Goal: Task Accomplishment & Management: Manage account settings

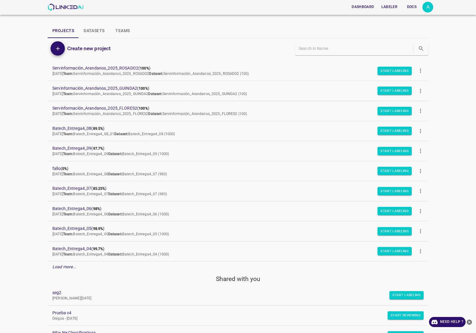
scroll to position [37, 0]
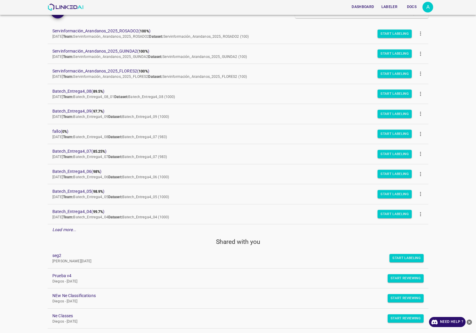
click at [68, 232] on em "Load more..." at bounding box center [64, 229] width 24 height 5
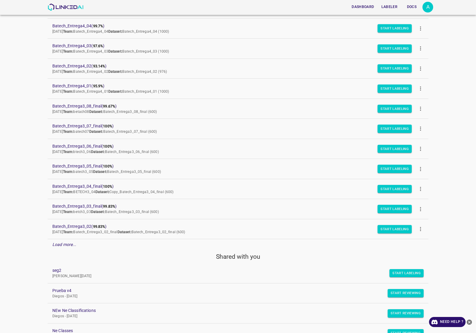
scroll to position [297, 0]
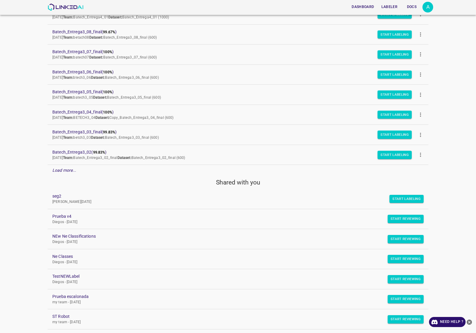
click at [65, 174] on p "Load more..." at bounding box center [64, 170] width 24 height 6
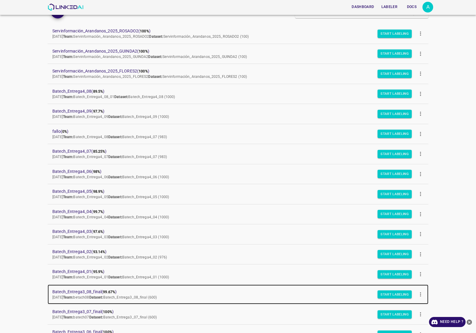
scroll to position [111, 0]
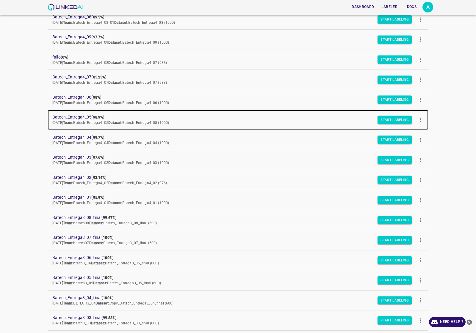
drag, startPoint x: 82, startPoint y: 115, endPoint x: 89, endPoint y: 119, distance: 7.6
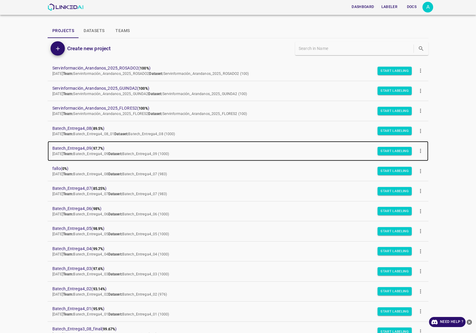
scroll to position [74, 0]
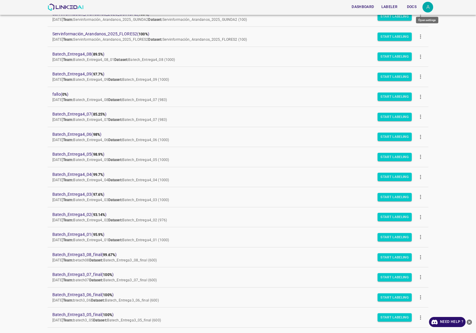
click at [424, 3] on div "A" at bounding box center [427, 7] width 11 height 11
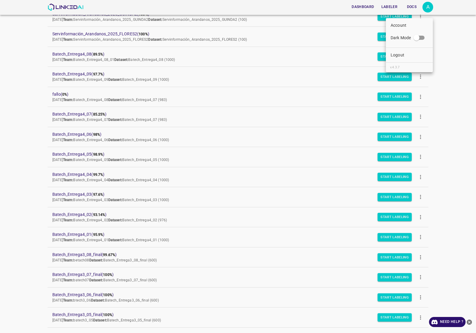
click at [410, 57] on li "Logout" at bounding box center [409, 55] width 47 height 10
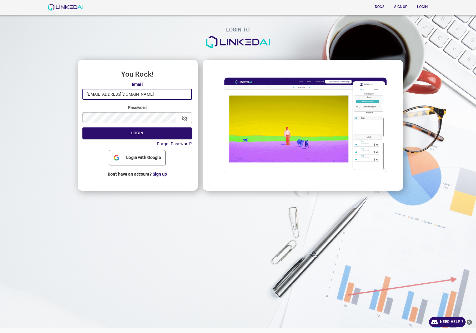
click at [146, 97] on input "[EMAIL_ADDRESS][DOMAIN_NAME]" at bounding box center [136, 94] width 109 height 11
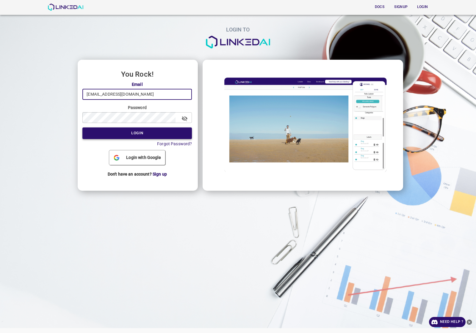
type input "quercus@linkedai.co"
click at [132, 134] on button "Login" at bounding box center [136, 134] width 109 height 12
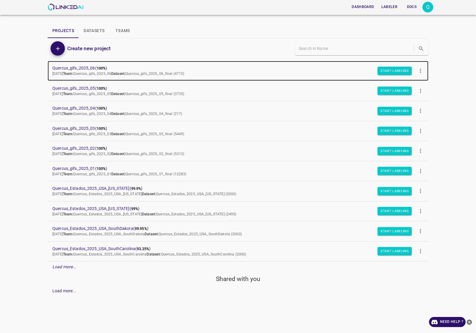
drag, startPoint x: 94, startPoint y: 69, endPoint x: 103, endPoint y: 76, distance: 11.5
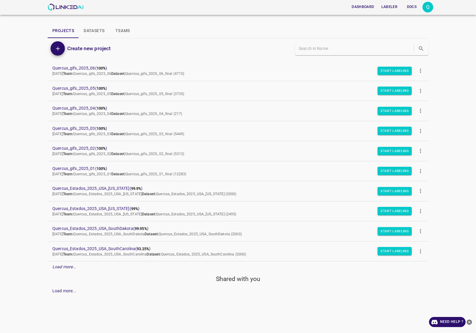
click at [426, 7] on div "Q" at bounding box center [427, 7] width 11 height 11
click at [414, 56] on li "Logout" at bounding box center [409, 55] width 47 height 10
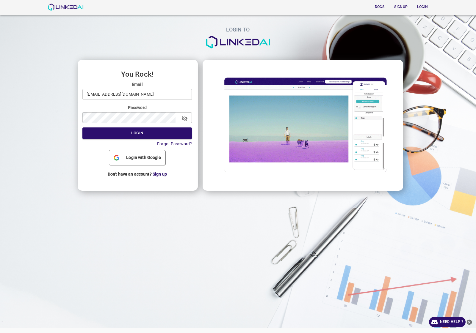
click at [132, 99] on input "quercus@linkedai.co" at bounding box center [136, 94] width 109 height 11
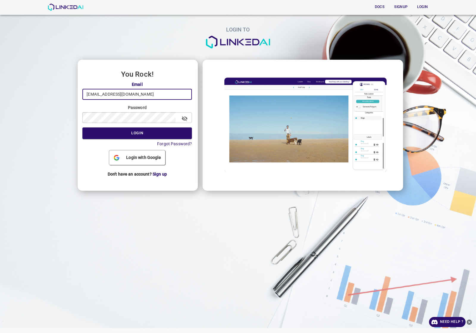
type input "admin@linkedai.co"
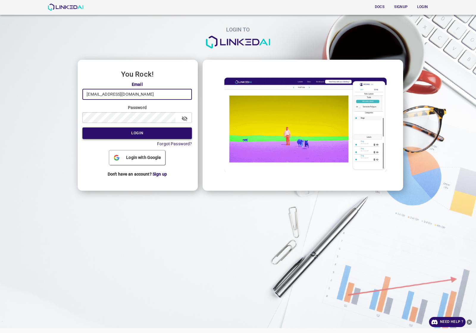
click at [159, 134] on button "Login" at bounding box center [136, 134] width 109 height 12
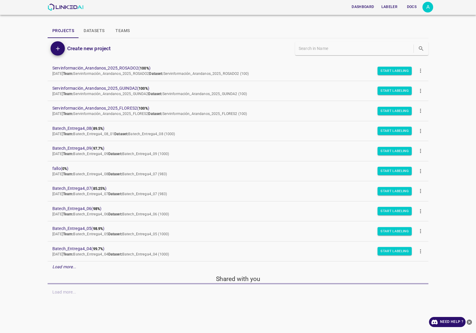
drag, startPoint x: 72, startPoint y: 268, endPoint x: 73, endPoint y: 260, distance: 7.6
click at [72, 268] on em "Load more..." at bounding box center [64, 267] width 24 height 5
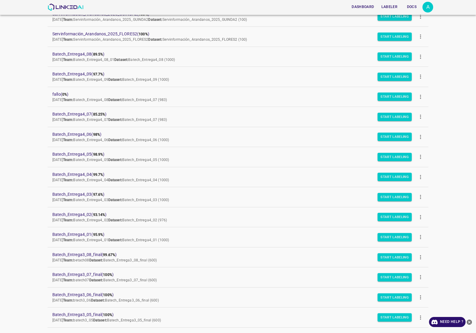
scroll to position [187, 0]
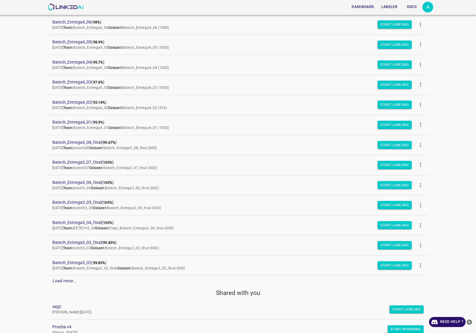
click at [72, 283] on em "Load more..." at bounding box center [64, 281] width 24 height 5
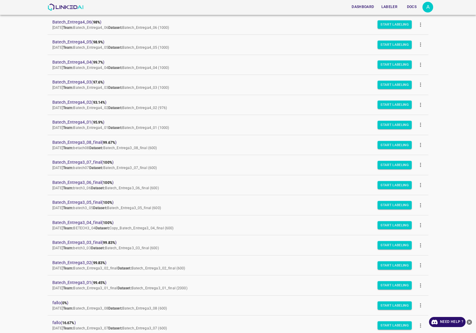
drag, startPoint x: 81, startPoint y: 283, endPoint x: 19, endPoint y: 174, distance: 125.4
click at [19, 174] on div "Dashboard Labeler Docs A Projects Datasets Teams Create new project Servinforma…" at bounding box center [238, 166] width 476 height 333
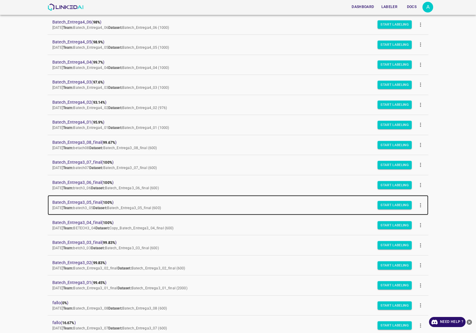
drag, startPoint x: 84, startPoint y: 204, endPoint x: 88, endPoint y: 205, distance: 4.6
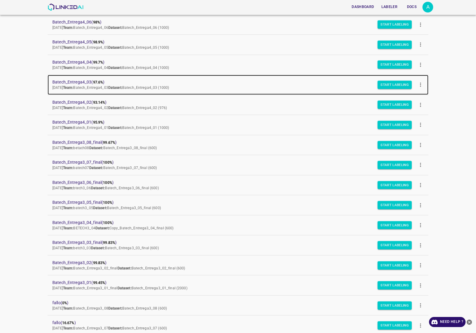
drag, startPoint x: 88, startPoint y: 82, endPoint x: 92, endPoint y: 84, distance: 4.8
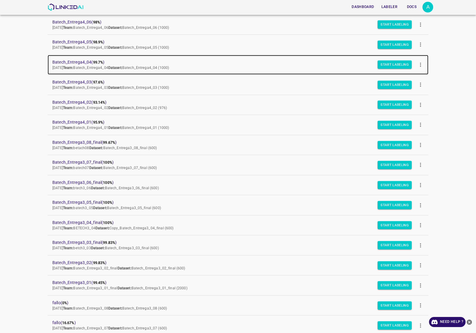
drag, startPoint x: 88, startPoint y: 61, endPoint x: 91, endPoint y: 62, distance: 3.0
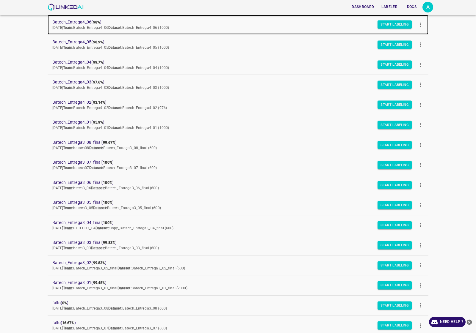
drag, startPoint x: 86, startPoint y: 24, endPoint x: 103, endPoint y: 32, distance: 18.1
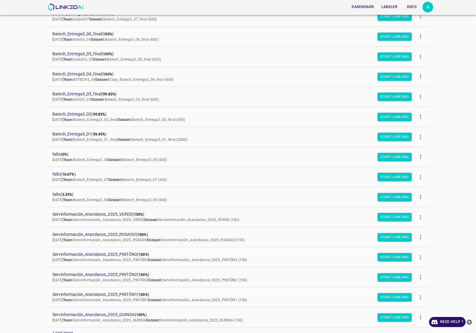
scroll to position [447, 0]
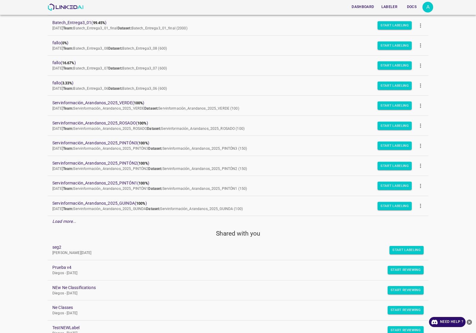
click at [56, 221] on em "Load more..." at bounding box center [64, 221] width 24 height 5
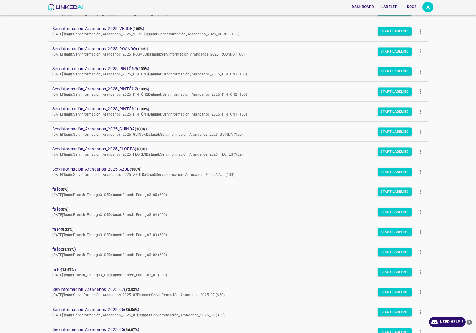
scroll to position [595, 0]
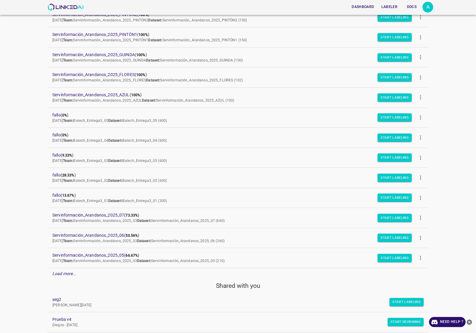
click at [67, 276] on em "Load more..." at bounding box center [64, 273] width 24 height 5
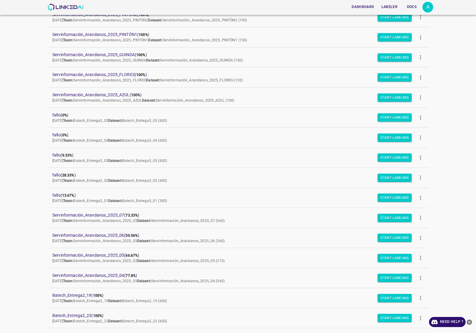
scroll to position [633, 0]
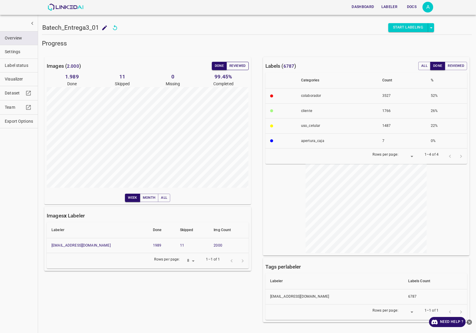
click at [244, 67] on button "Reviewed" at bounding box center [237, 66] width 22 height 8
click at [241, 64] on button "Reviewed" at bounding box center [237, 66] width 22 height 8
click at [242, 69] on button "Reviewed" at bounding box center [237, 66] width 22 height 8
click at [244, 67] on button "Reviewed" at bounding box center [237, 66] width 22 height 8
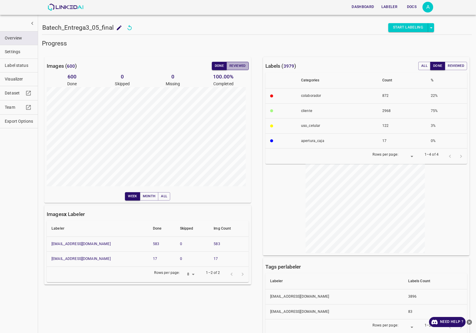
click at [233, 67] on button "Reviewed" at bounding box center [237, 66] width 22 height 8
click at [238, 65] on button "Reviewed" at bounding box center [237, 66] width 22 height 8
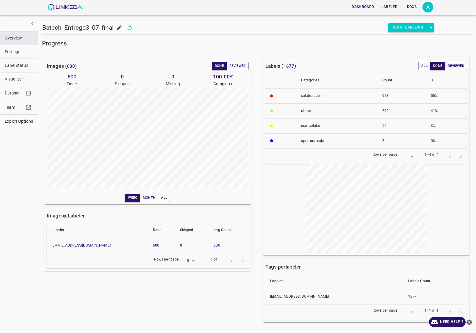
click at [240, 71] on div "Images ( 600 ) Done Reviewed 600 Done 0 Skipped 0 Missing 100.00 % Completed We…" at bounding box center [147, 130] width 207 height 147
click at [237, 68] on button "Reviewed" at bounding box center [237, 66] width 22 height 8
click at [240, 66] on button "Reviewed" at bounding box center [237, 66] width 22 height 8
click at [241, 68] on button "Reviewed" at bounding box center [237, 66] width 22 height 8
click at [219, 64] on button "Done" at bounding box center [219, 66] width 15 height 8
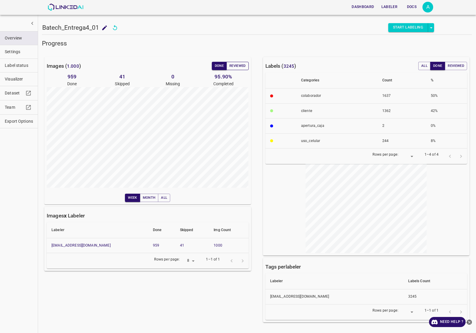
click at [235, 67] on button "Reviewed" at bounding box center [237, 66] width 22 height 8
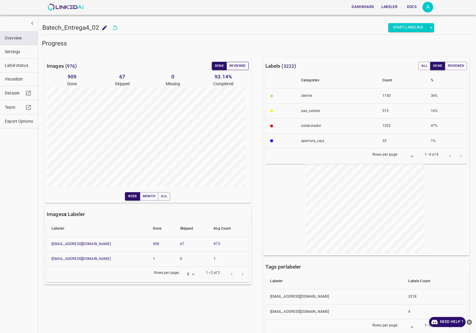
click at [244, 67] on button "Reviewed" at bounding box center [237, 66] width 22 height 8
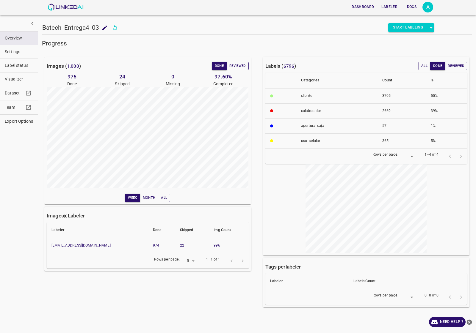
click at [237, 67] on button "Reviewed" at bounding box center [237, 66] width 22 height 8
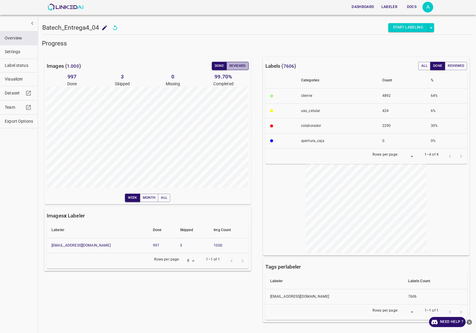
click at [236, 68] on button "Reviewed" at bounding box center [237, 66] width 22 height 8
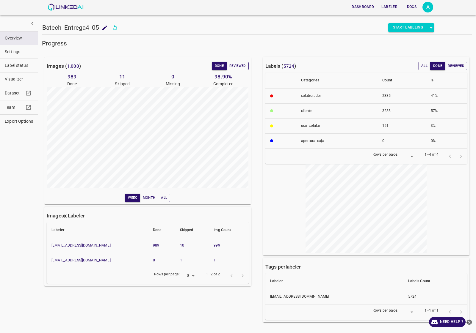
click at [242, 68] on button "Reviewed" at bounding box center [237, 66] width 22 height 8
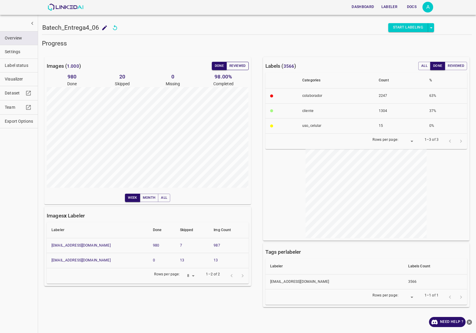
click at [243, 65] on button "Reviewed" at bounding box center [237, 66] width 22 height 8
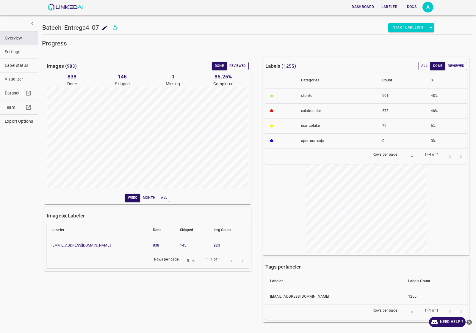
click at [236, 62] on button "Reviewed" at bounding box center [237, 66] width 22 height 8
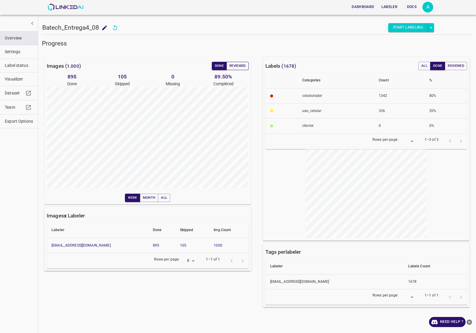
click at [246, 65] on button "Reviewed" at bounding box center [237, 66] width 22 height 8
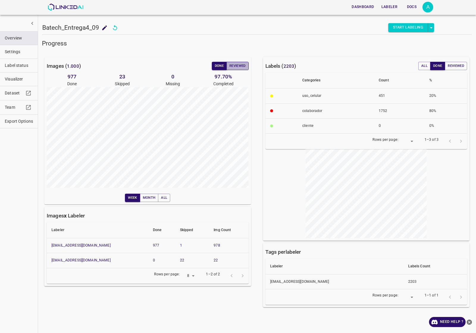
click at [235, 62] on button "Reviewed" at bounding box center [237, 66] width 22 height 8
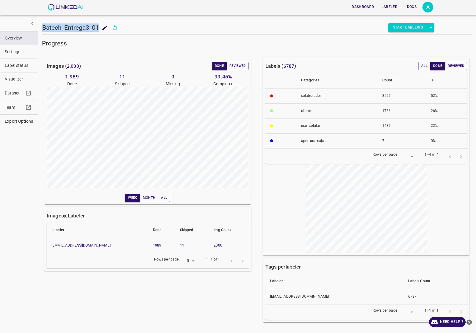
drag, startPoint x: 100, startPoint y: 27, endPoint x: 41, endPoint y: 27, distance: 59.2
click at [41, 27] on div "Batech_Entrega3_01 Batech_Entrega3_01 Start Labeling Progress Images ( 2.000 ) …" at bounding box center [257, 166] width 438 height 333
copy h5 "Batech_Entrega3_01"
drag, startPoint x: 100, startPoint y: 24, endPoint x: 41, endPoint y: 24, distance: 59.2
click at [41, 24] on div "Batech_Entrega4_01 Batech_Entrega4_01 Start Labeling Progress Images ( 1.000 ) …" at bounding box center [257, 166] width 438 height 333
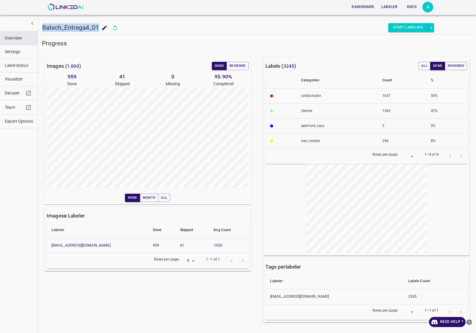
copy h5 "Batech_Entrega4_01"
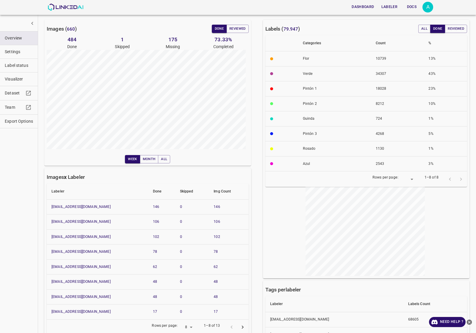
scroll to position [74, 0]
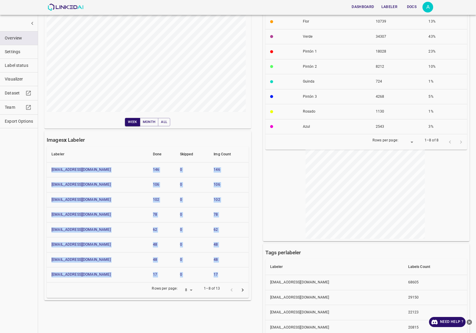
drag, startPoint x: 47, startPoint y: 167, endPoint x: 228, endPoint y: 275, distance: 211.1
click at [228, 275] on tbody "[EMAIL_ADDRESS][DOMAIN_NAME] 146 0 146 [EMAIL_ADDRESS][DOMAIN_NAME] 106 0 106 […" at bounding box center [148, 222] width 202 height 120
copy tbody "[EMAIL_ADDRESS][DOMAIN_NAME] 146 0 146 [EMAIL_ADDRESS][DOMAIN_NAME] 106 0 106 […"
click at [240, 292] on icon "Go to next page" at bounding box center [242, 290] width 6 height 6
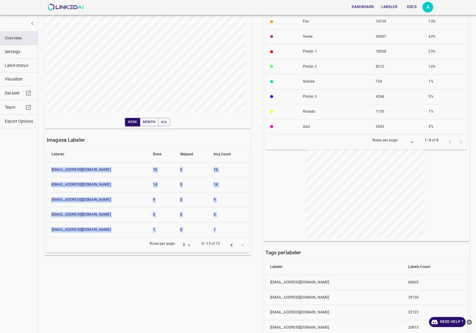
drag, startPoint x: 48, startPoint y: 166, endPoint x: 216, endPoint y: 228, distance: 178.7
click at [216, 228] on tbody "[EMAIL_ADDRESS][DOMAIN_NAME] 16 0 16 [EMAIL_ADDRESS][DOMAIN_NAME] 14 0 14 [EMAI…" at bounding box center [148, 199] width 202 height 75
copy tbody "[EMAIL_ADDRESS][DOMAIN_NAME] 16 0 16 [EMAIL_ADDRESS][DOMAIN_NAME] 14 0 14 [EMAI…"
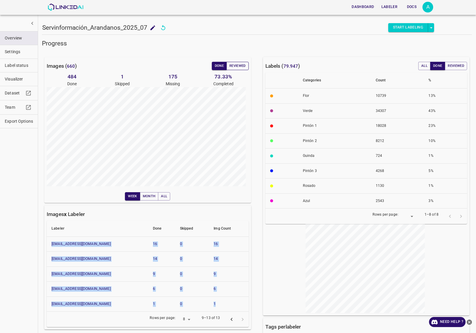
click at [233, 63] on button "Reviewed" at bounding box center [237, 66] width 22 height 8
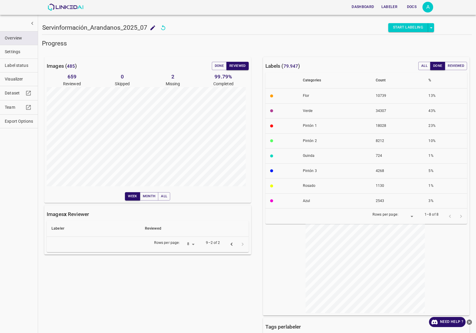
click at [21, 66] on span "Label status" at bounding box center [19, 65] width 28 height 6
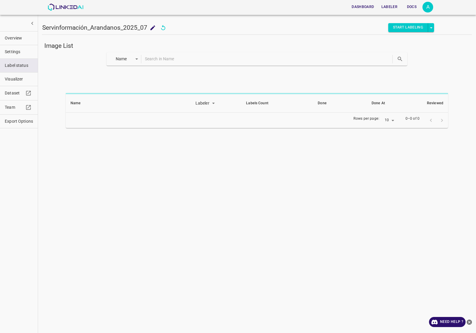
click at [128, 62] on body "Dashboard Labeler Docs A Servinformación_Arandanos_2025_07 Servinformación_Aran…" at bounding box center [238, 166] width 476 height 333
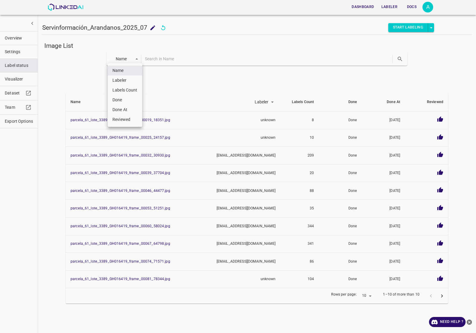
click at [120, 117] on li "Reviewed" at bounding box center [125, 120] width 34 height 10
type input "accepted"
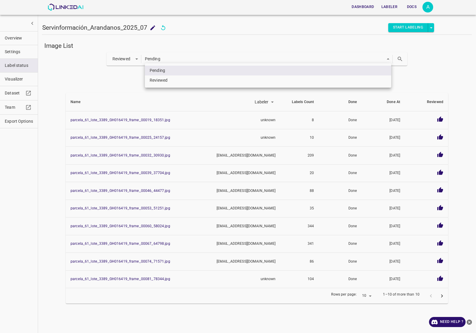
click at [363, 62] on body "Dashboard Labeler Docs A Servinformación_Arandanos_2025_07 Servinformación_Aran…" at bounding box center [238, 166] width 476 height 333
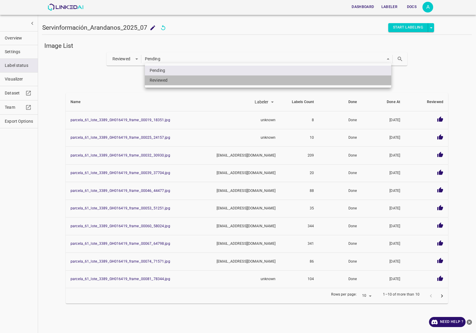
click at [201, 78] on li "Reviewed" at bounding box center [268, 81] width 246 height 10
type input "true"
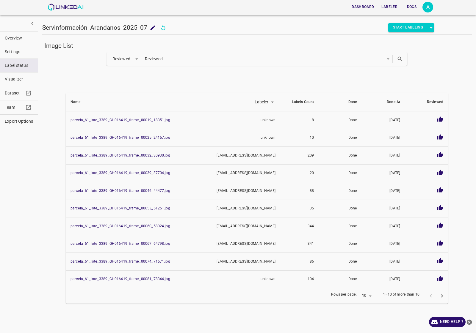
click at [397, 60] on icon "search" at bounding box center [400, 59] width 6 height 6
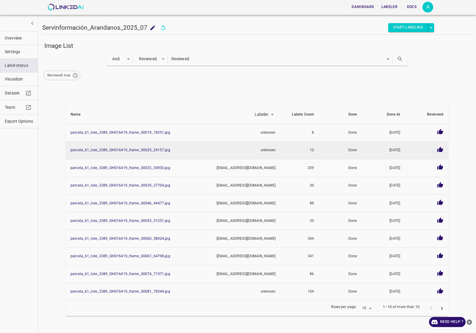
scroll to position [6, 0]
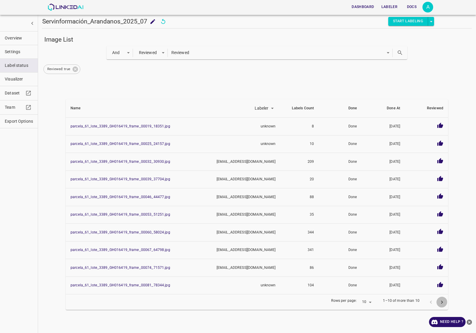
click at [436, 305] on button "next page" at bounding box center [441, 302] width 11 height 11
click at [72, 71] on icon at bounding box center [75, 69] width 7 height 7
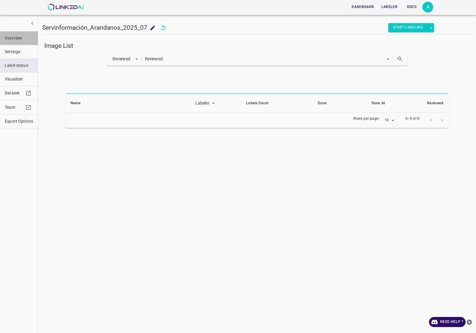
click at [26, 43] on button "Overview" at bounding box center [19, 38] width 38 height 13
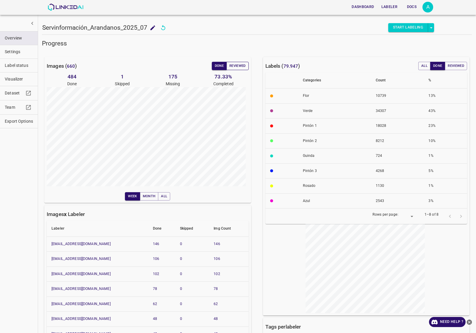
click at [235, 65] on button "Reviewed" at bounding box center [237, 66] width 22 height 8
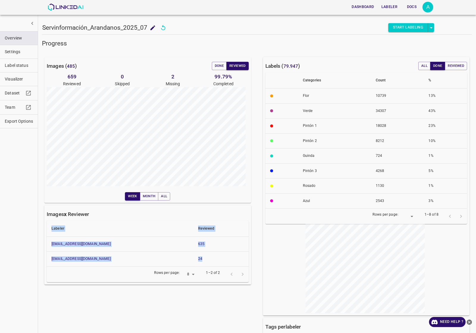
drag, startPoint x: 102, startPoint y: 253, endPoint x: 200, endPoint y: 261, distance: 98.4
click at [200, 261] on div "Images x Reviewer Labeler Reviewed [EMAIL_ADDRESS][DOMAIN_NAME] 635 [EMAIL_ADDR…" at bounding box center [147, 244] width 207 height 79
click at [201, 261] on th "24" at bounding box center [220, 259] width 55 height 15
drag, startPoint x: 202, startPoint y: 262, endPoint x: 49, endPoint y: 241, distance: 154.0
click at [49, 241] on tbody "[EMAIL_ADDRESS][DOMAIN_NAME] 635 [EMAIL_ADDRESS][DOMAIN_NAME] 24" at bounding box center [148, 252] width 202 height 30
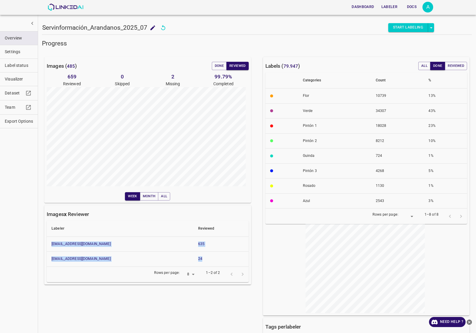
copy tbody "[EMAIL_ADDRESS][DOMAIN_NAME] 635 [EMAIL_ADDRESS][DOMAIN_NAME] 24"
